Goal: Task Accomplishment & Management: Manage account settings

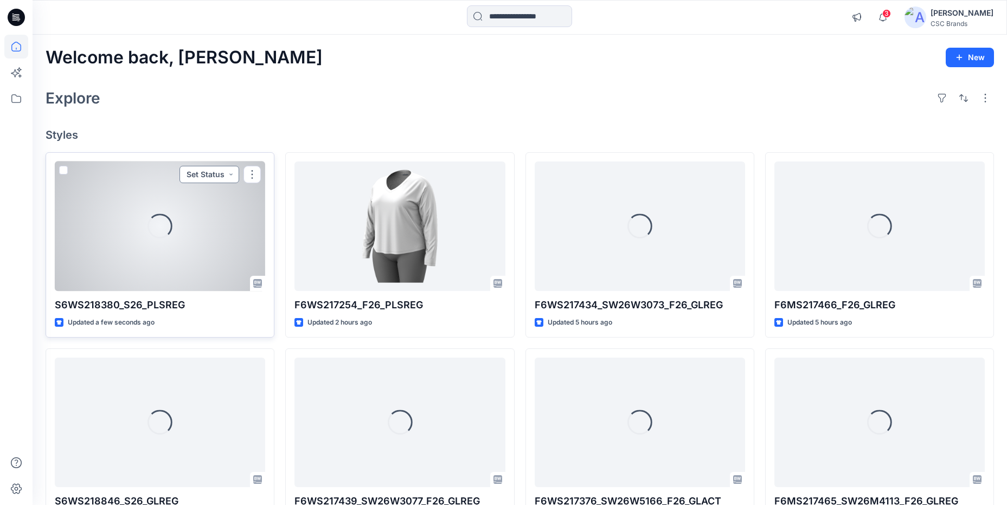
click at [209, 176] on button "Set Status" at bounding box center [209, 174] width 60 height 17
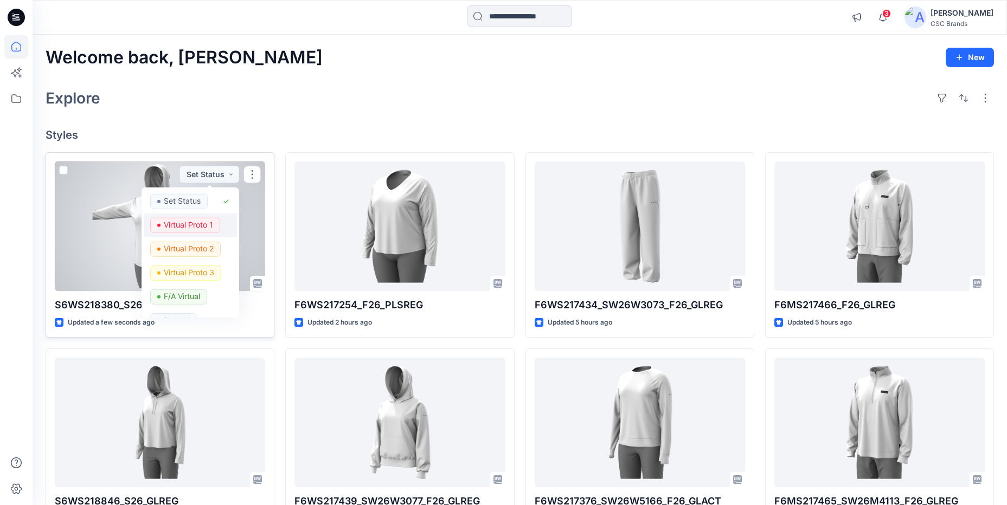
click at [190, 222] on p "Virtual Proto 1" at bounding box center [188, 224] width 49 height 14
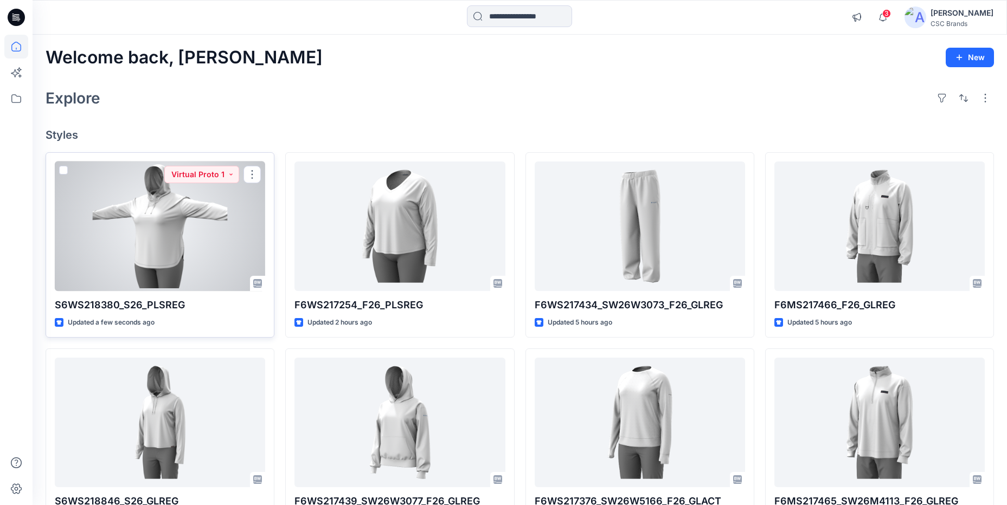
click at [190, 222] on div at bounding box center [160, 227] width 210 height 130
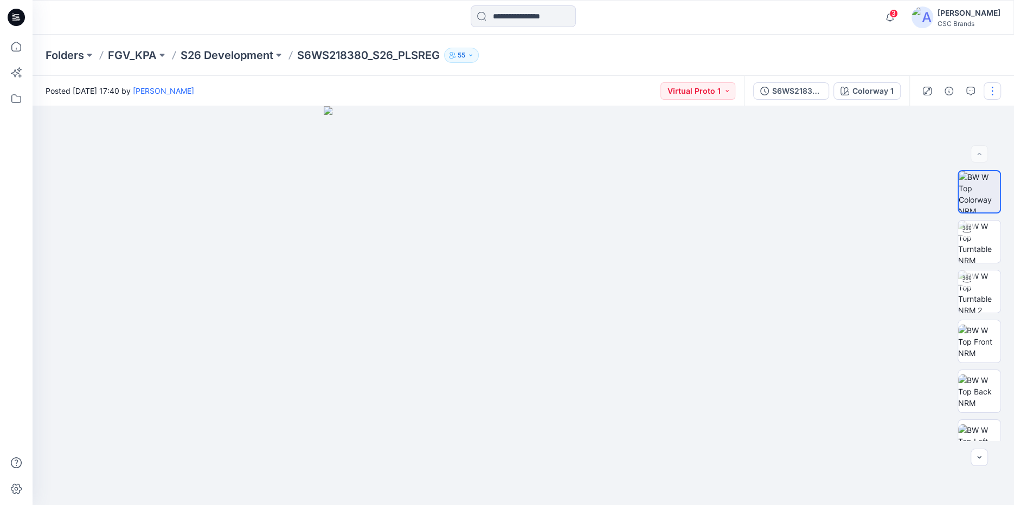
click at [1000, 86] on button "button" at bounding box center [991, 90] width 17 height 17
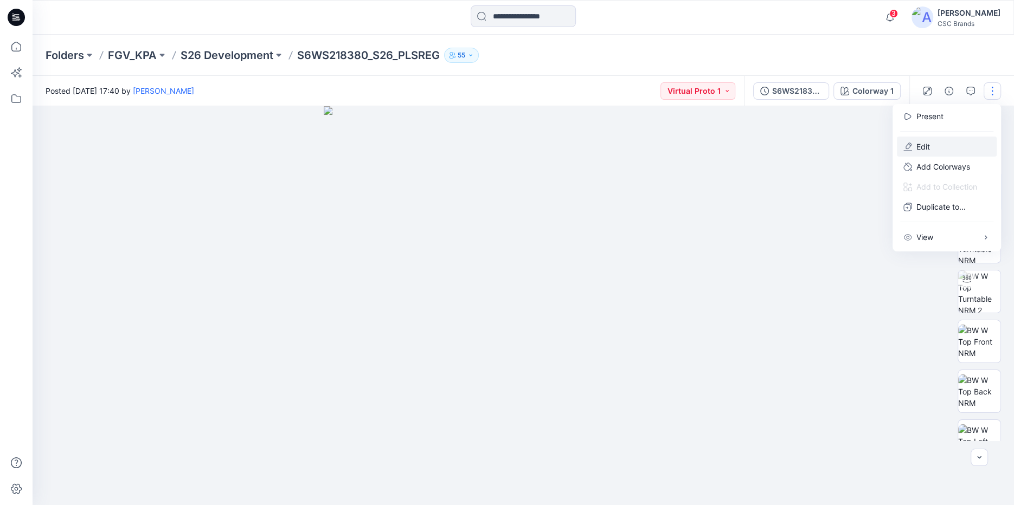
click at [941, 146] on button "Edit" at bounding box center [947, 147] width 100 height 20
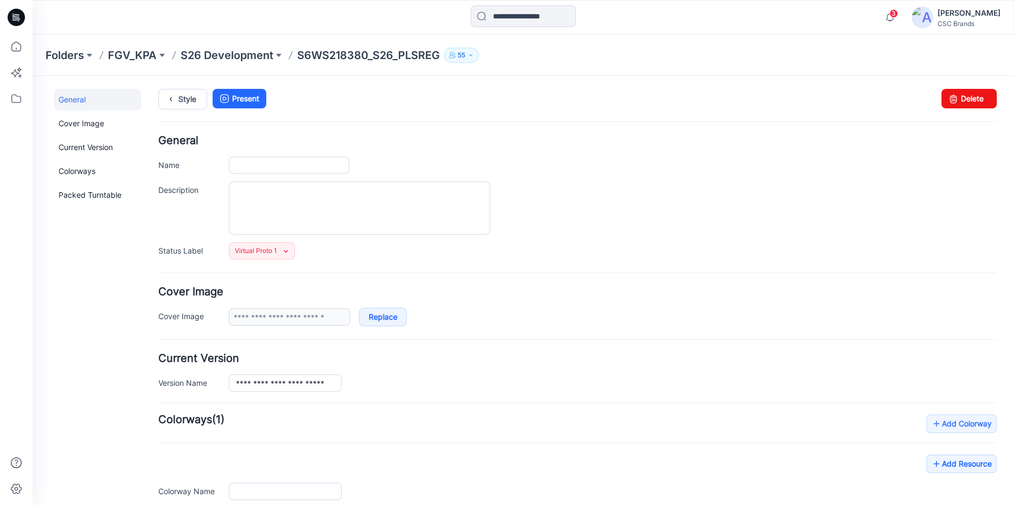
type input "**********"
click at [965, 103] on link "Delete" at bounding box center [968, 99] width 55 height 20
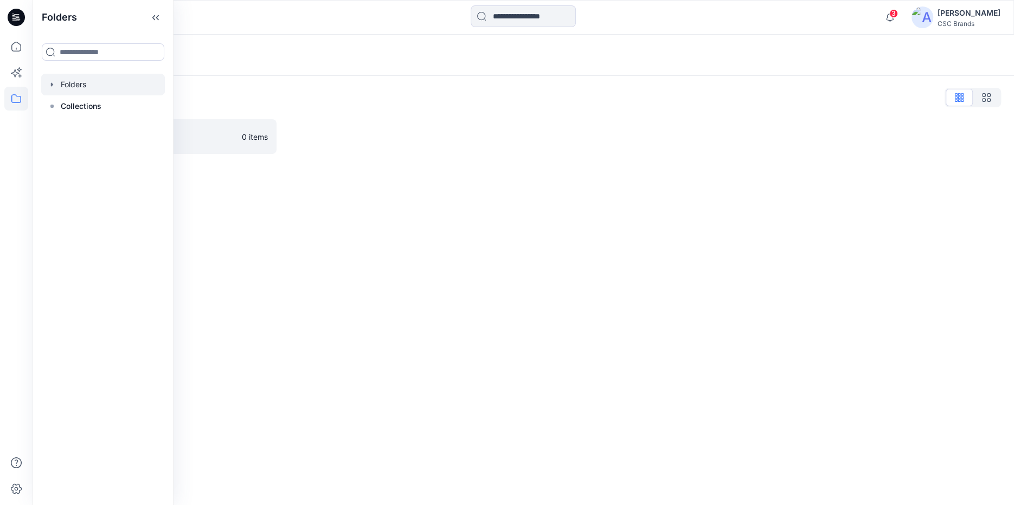
click at [51, 84] on icon "button" at bounding box center [52, 84] width 2 height 4
click at [63, 105] on icon "button" at bounding box center [63, 106] width 2 height 4
click at [54, 89] on div at bounding box center [103, 85] width 124 height 22
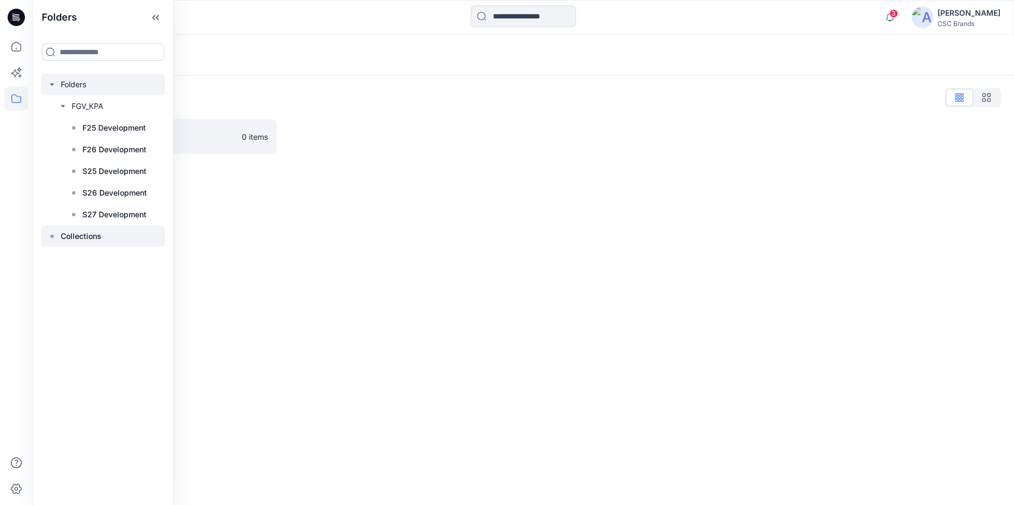
click at [50, 237] on icon at bounding box center [52, 236] width 9 height 9
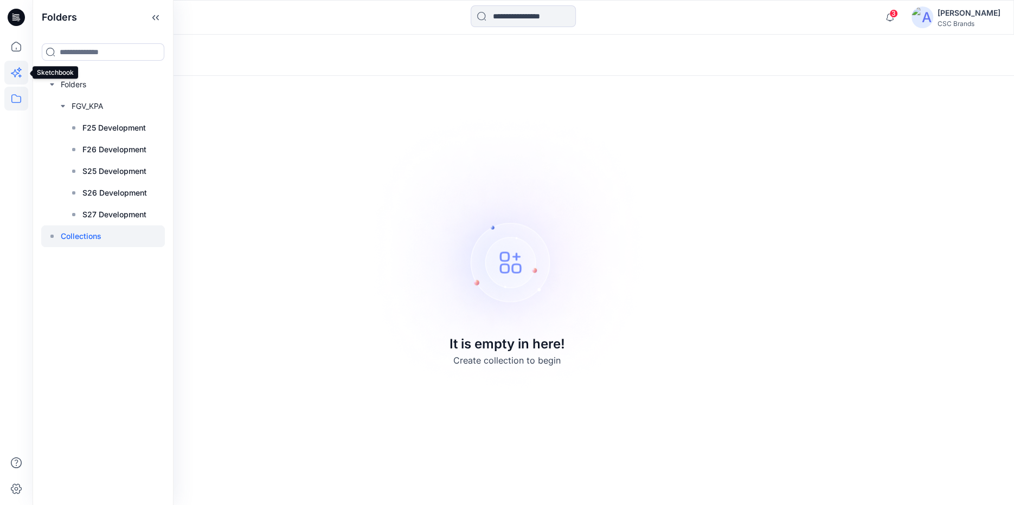
click at [21, 75] on icon at bounding box center [19, 75] width 3 height 3
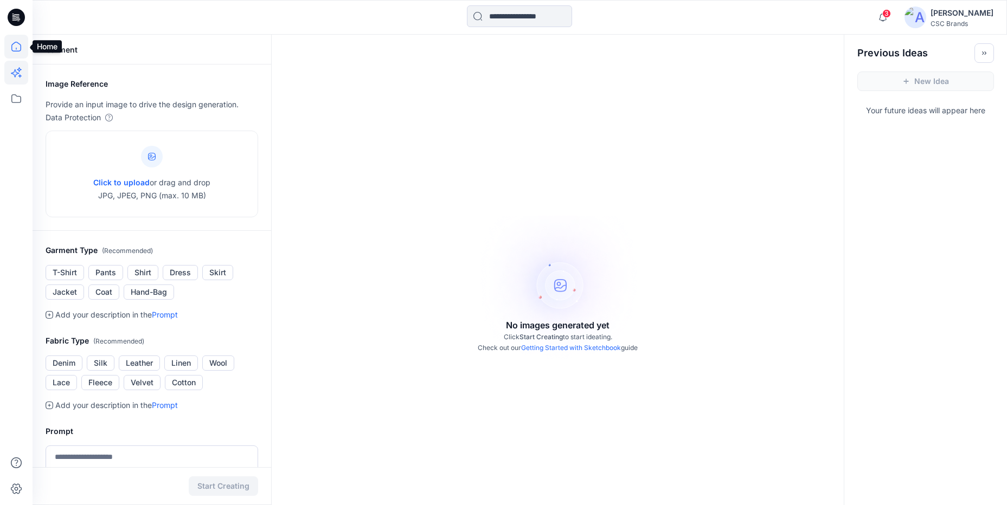
click at [20, 45] on icon at bounding box center [16, 47] width 24 height 24
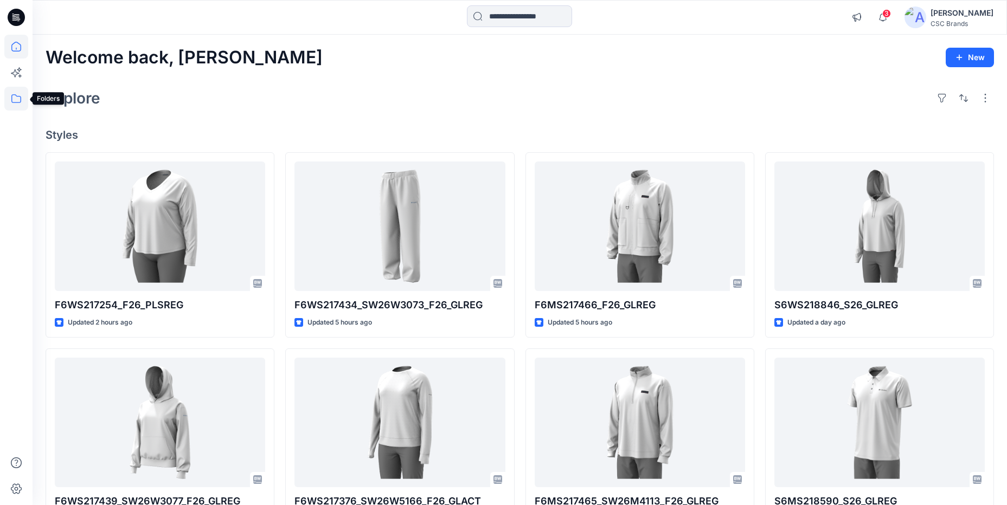
click at [18, 101] on icon at bounding box center [16, 99] width 24 height 24
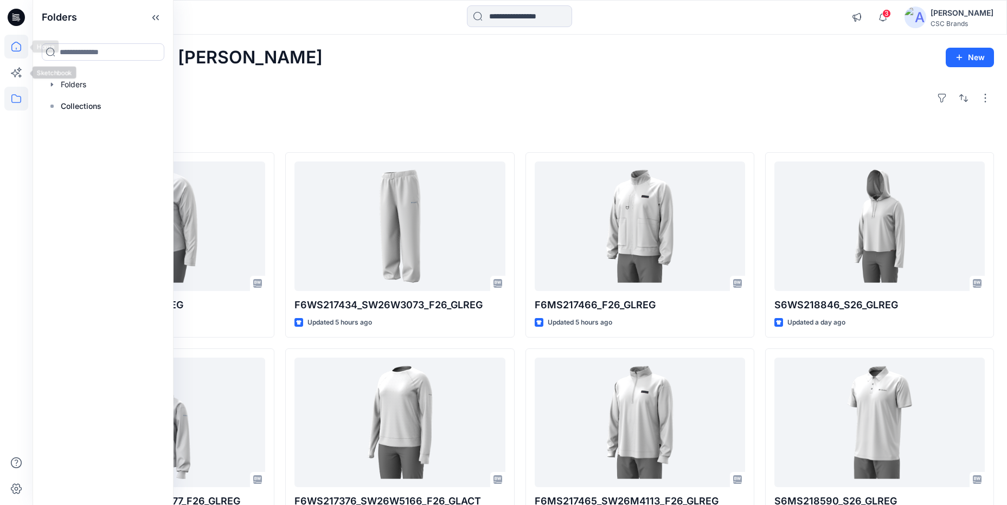
click at [16, 43] on icon at bounding box center [16, 47] width 24 height 24
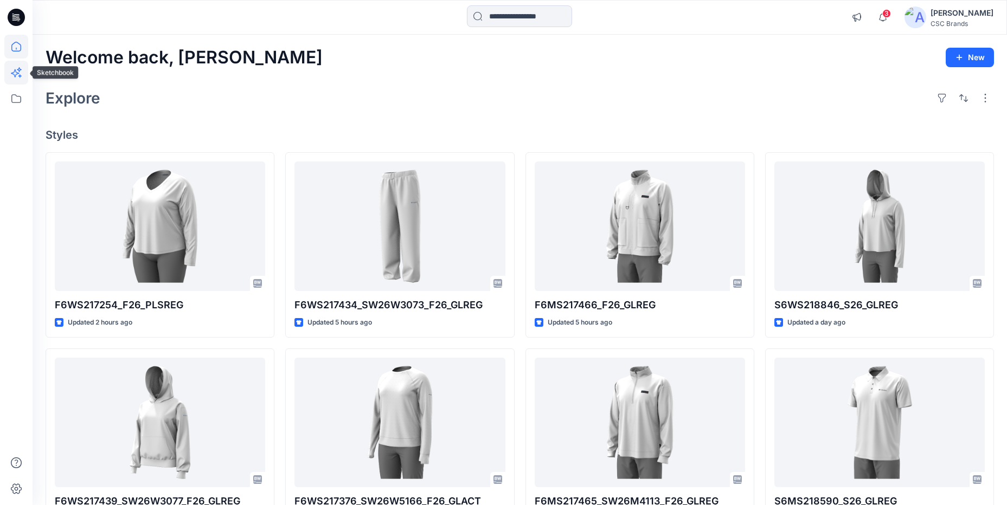
click at [14, 71] on icon at bounding box center [15, 73] width 8 height 8
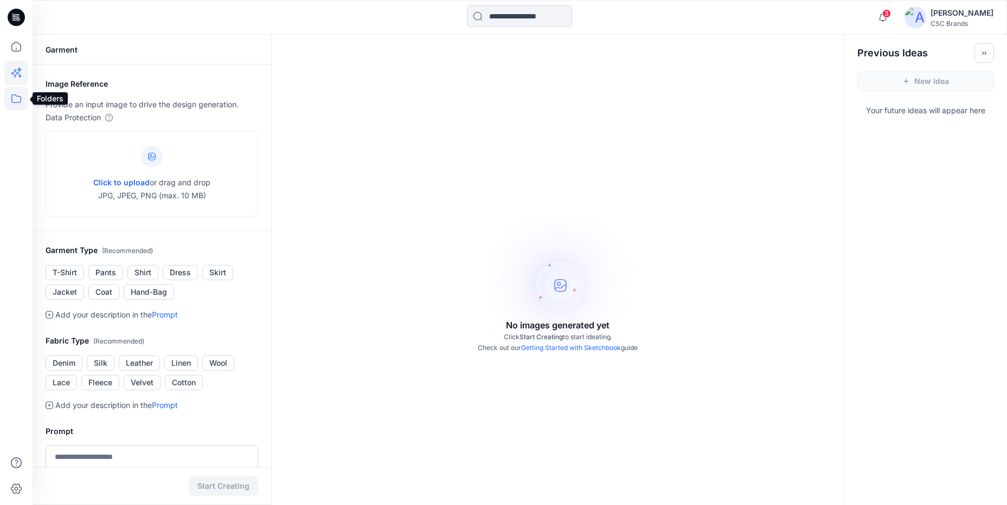
click at [15, 101] on icon at bounding box center [16, 99] width 24 height 24
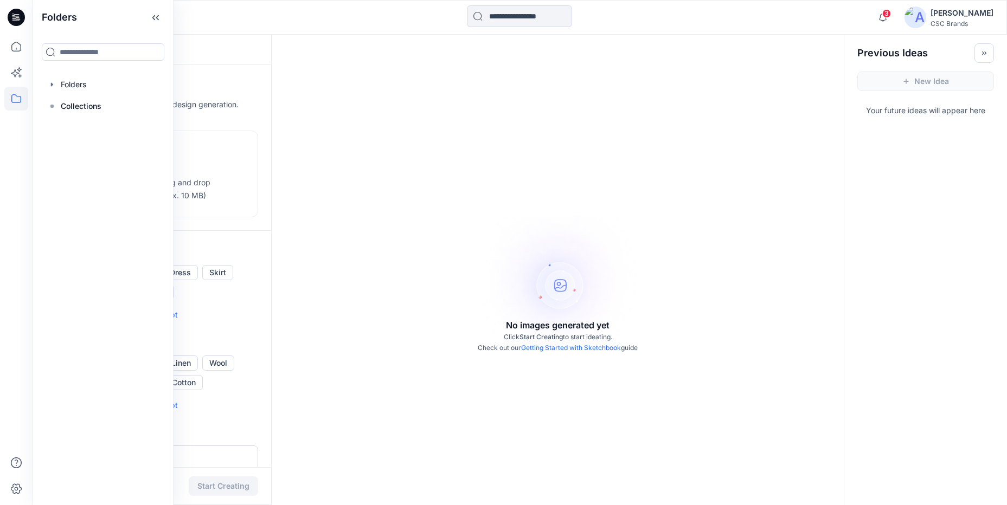
click at [20, 18] on icon at bounding box center [16, 17] width 17 height 17
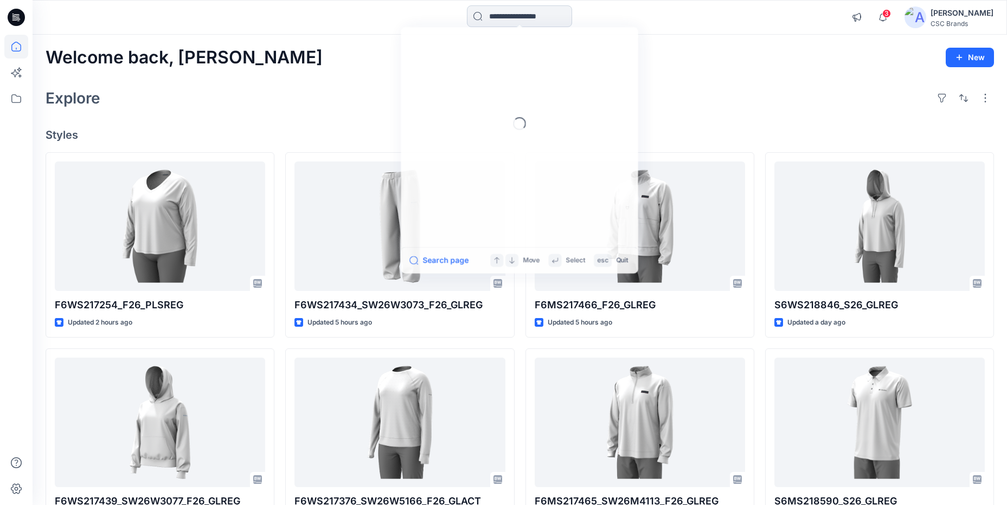
click at [531, 21] on input at bounding box center [519, 16] width 105 height 22
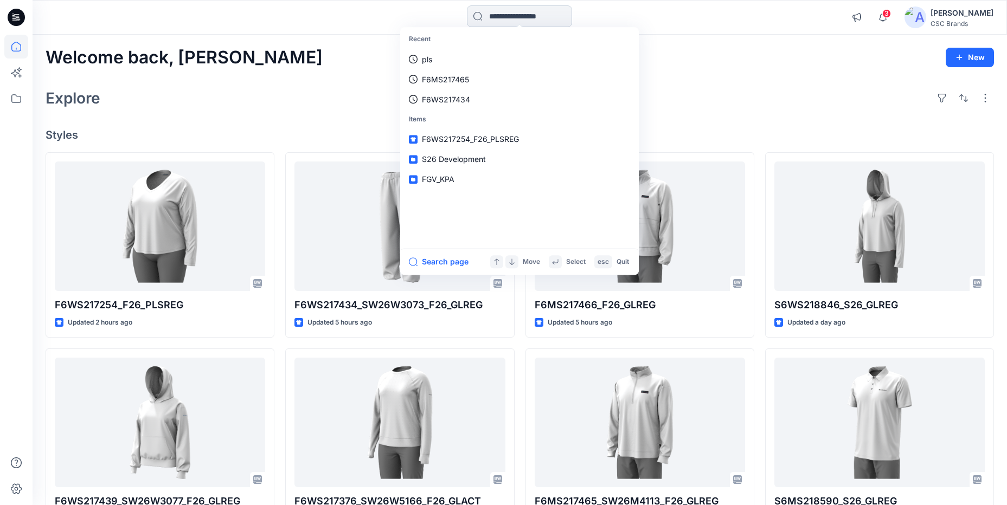
paste input "**********"
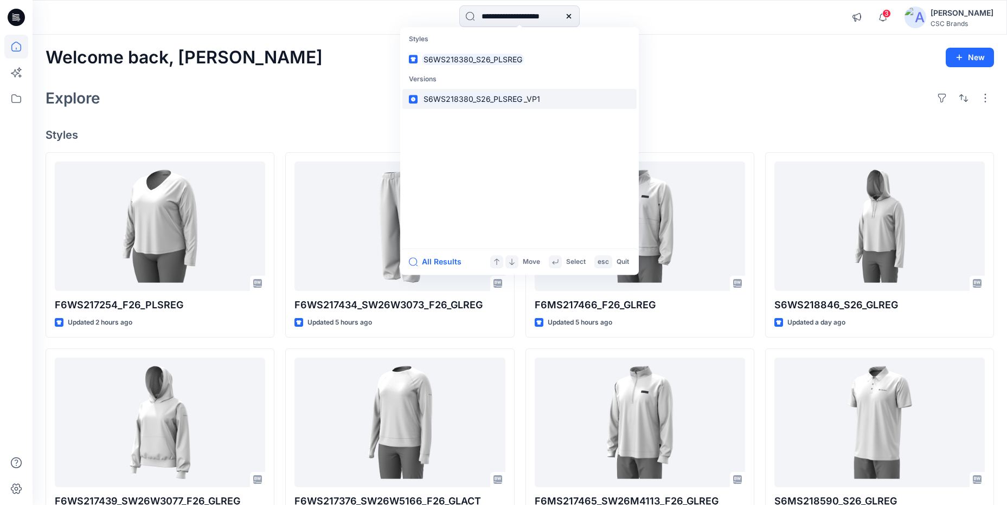
type input "**********"
click at [518, 94] on mark "S6WS218380_S26_PLSREG" at bounding box center [473, 99] width 102 height 12
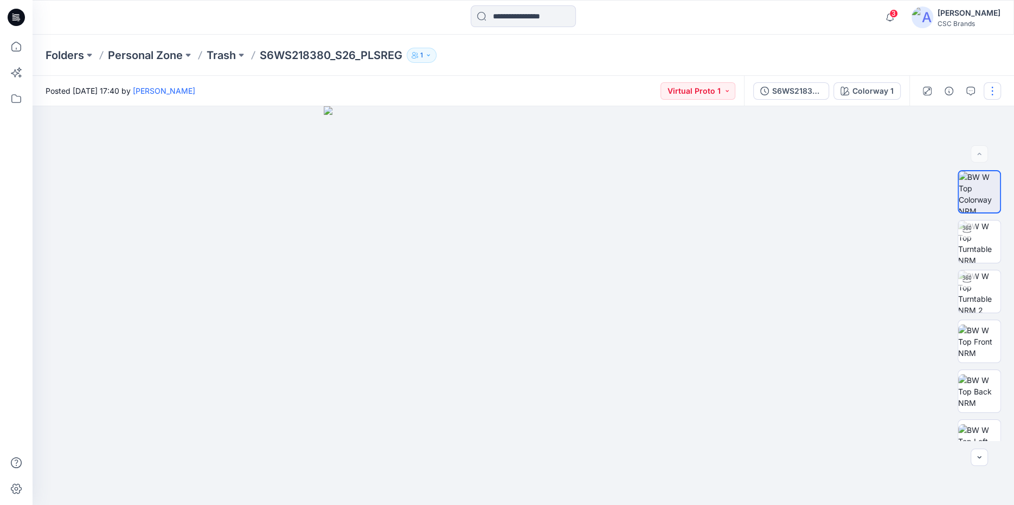
click at [992, 90] on button "button" at bounding box center [991, 90] width 17 height 17
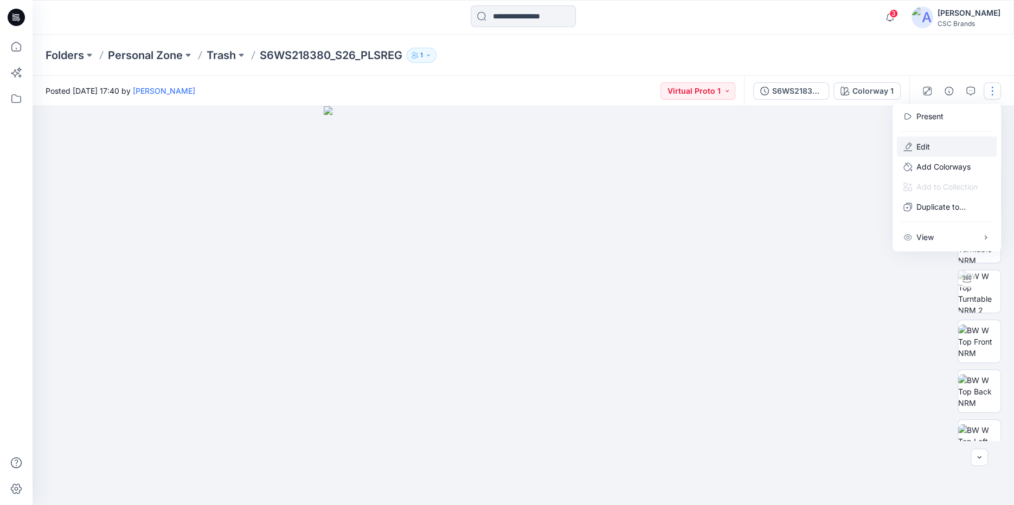
click at [930, 151] on button "Edit" at bounding box center [947, 147] width 100 height 20
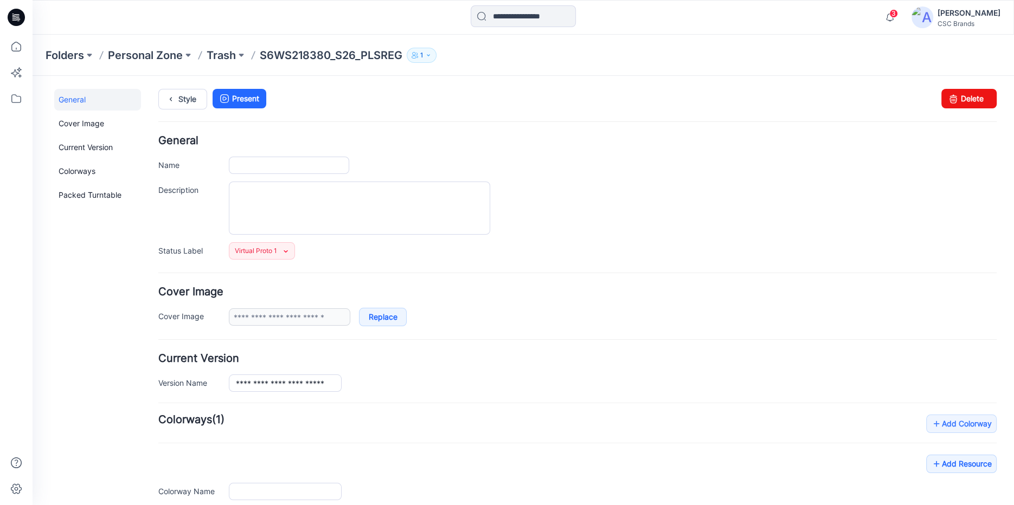
type input "**********"
click at [951, 99] on icon at bounding box center [952, 99] width 15 height 20
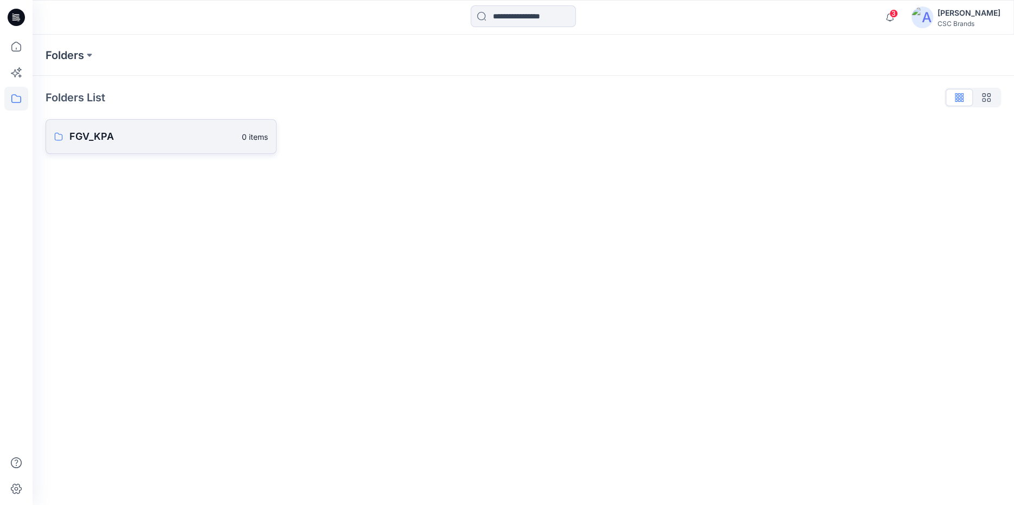
click at [61, 134] on icon at bounding box center [58, 136] width 9 height 9
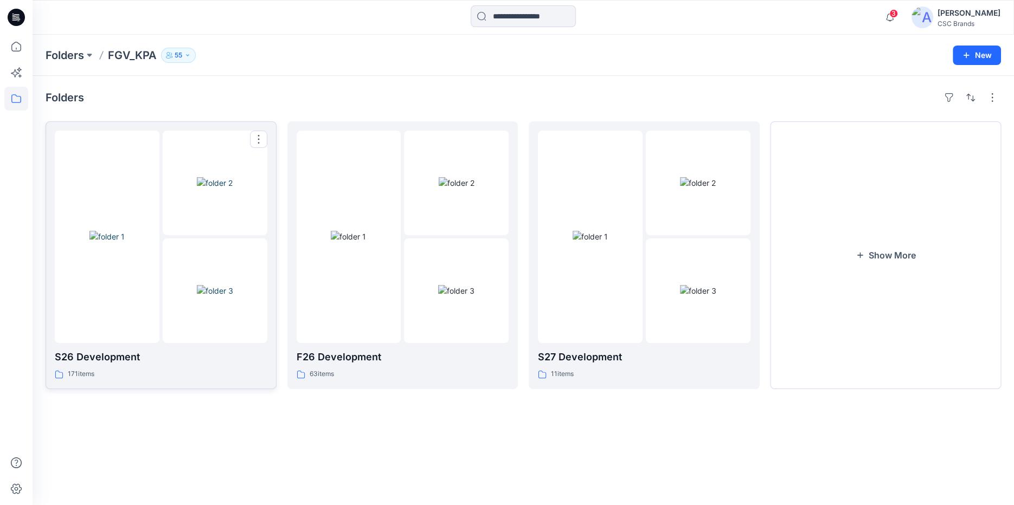
click at [114, 234] on img at bounding box center [106, 236] width 35 height 11
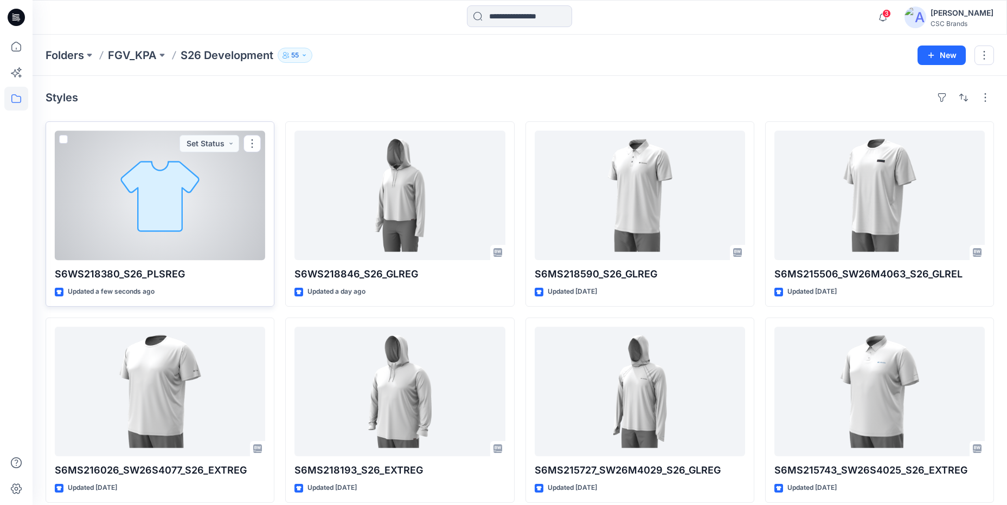
click at [187, 239] on div at bounding box center [160, 196] width 210 height 130
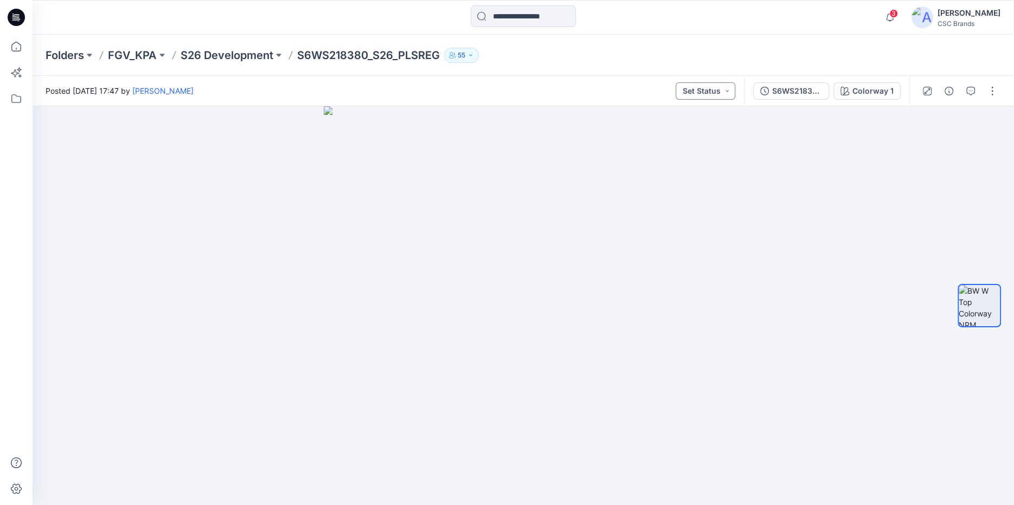
click at [723, 92] on button "Set Status" at bounding box center [705, 90] width 60 height 17
click at [690, 139] on p "Virtual Proto 1" at bounding box center [686, 141] width 49 height 14
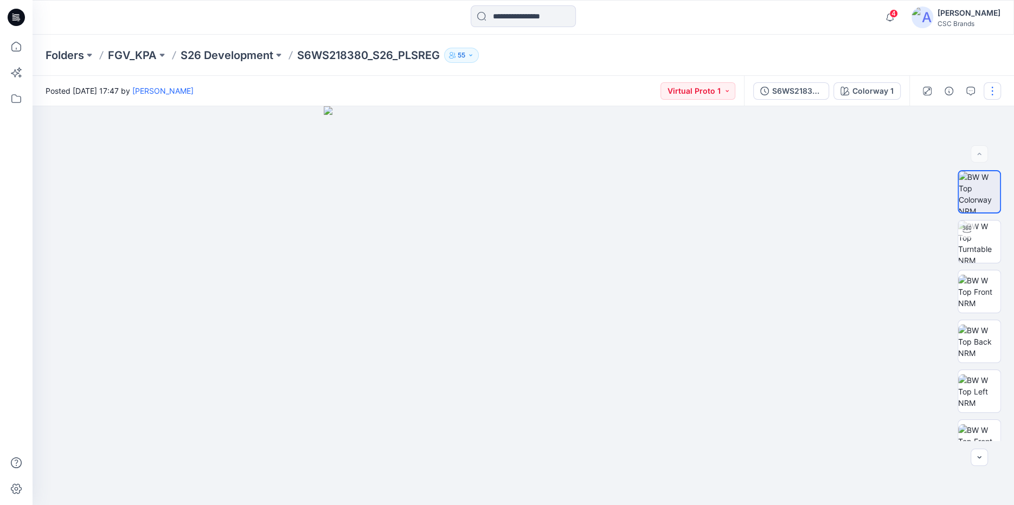
click at [998, 93] on button "button" at bounding box center [991, 90] width 17 height 17
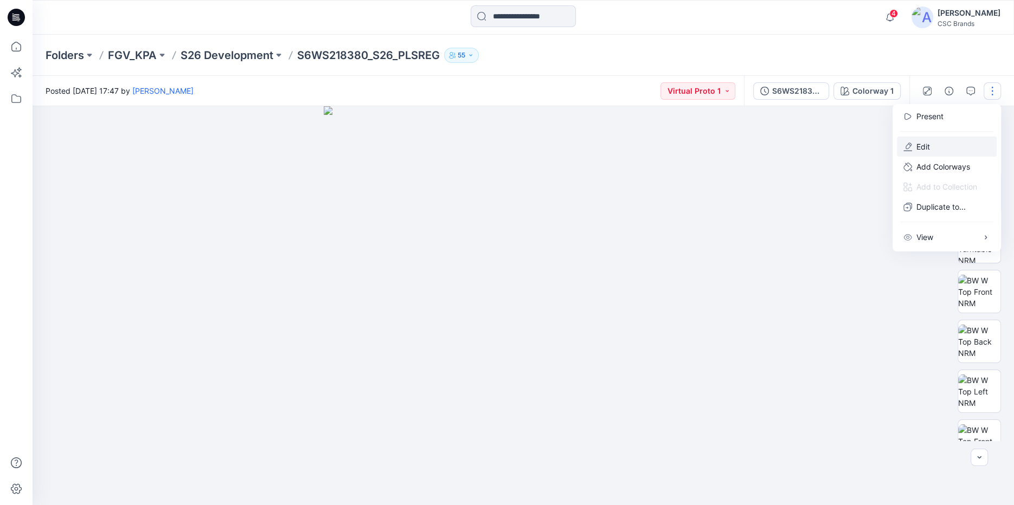
click at [928, 142] on p "Edit" at bounding box center [923, 146] width 14 height 11
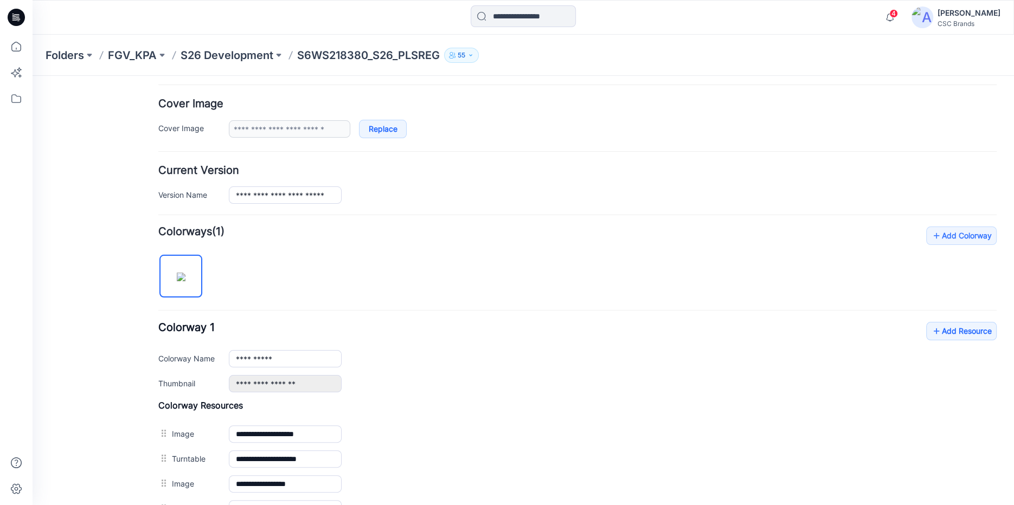
scroll to position [293, 0]
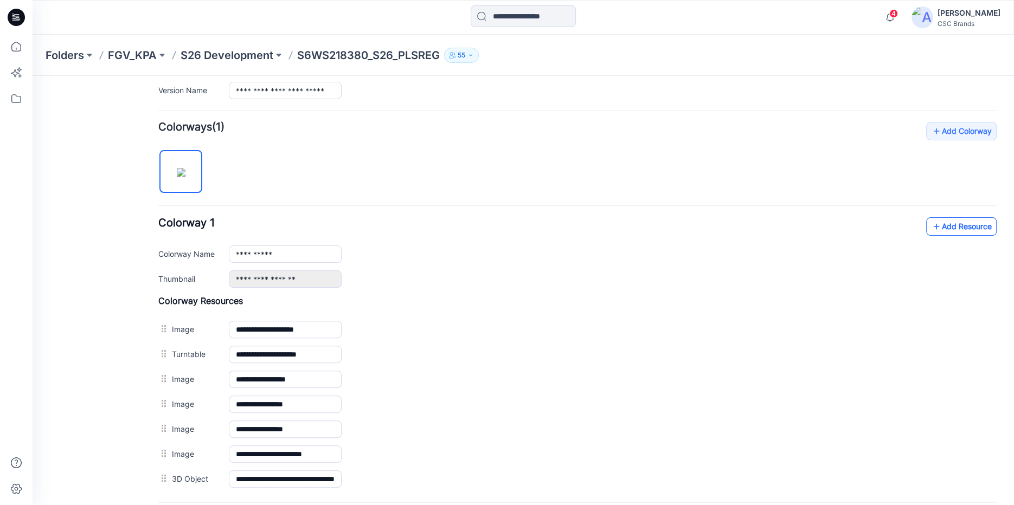
click at [957, 231] on link "Add Resource" at bounding box center [961, 226] width 70 height 18
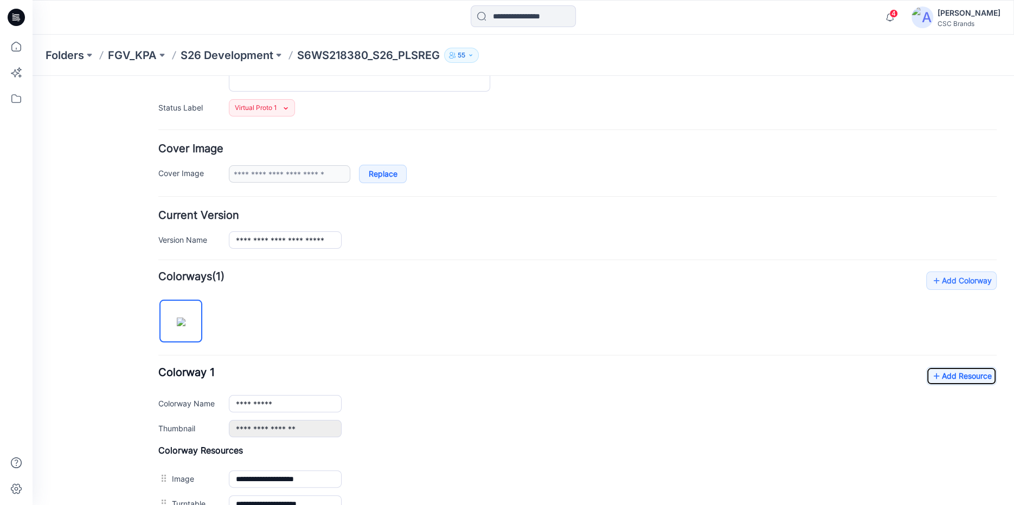
scroll to position [0, 0]
